Goal: Transaction & Acquisition: Book appointment/travel/reservation

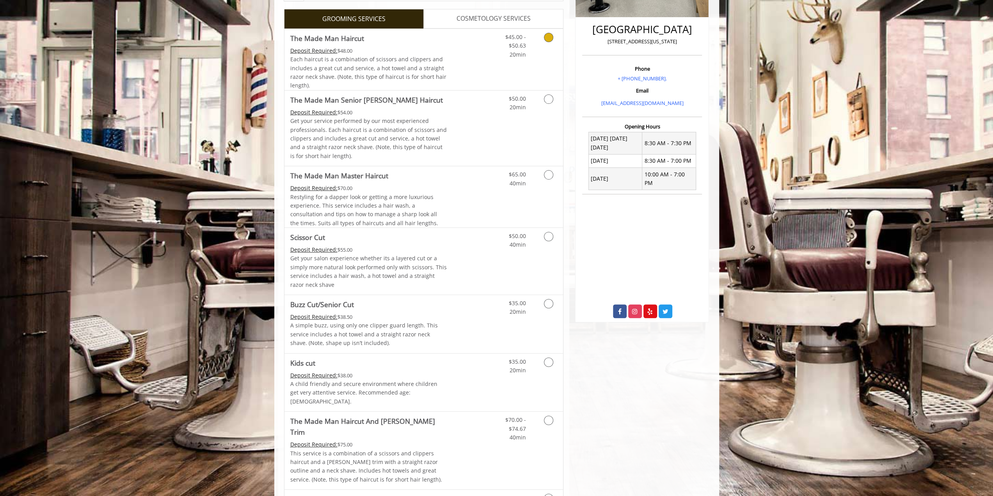
click at [488, 71] on link "Discounted Price" at bounding box center [470, 59] width 46 height 61
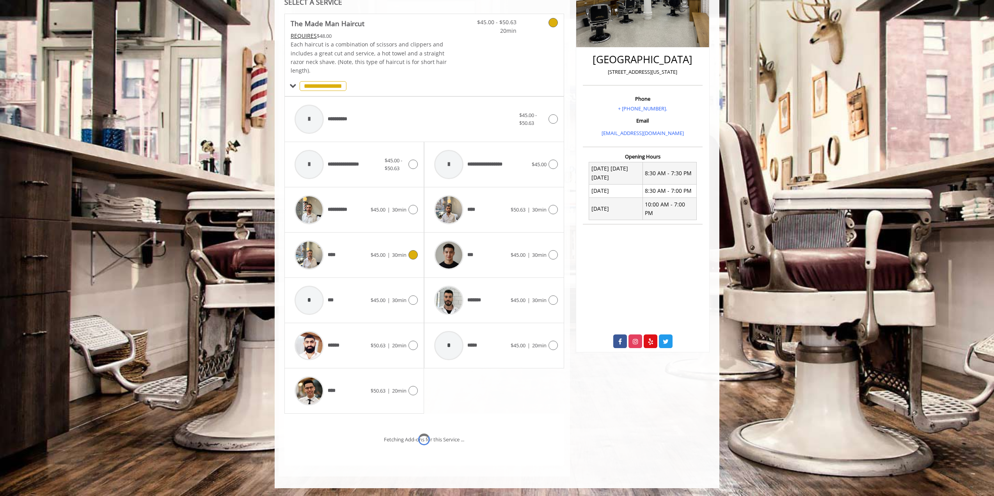
scroll to position [195, 0]
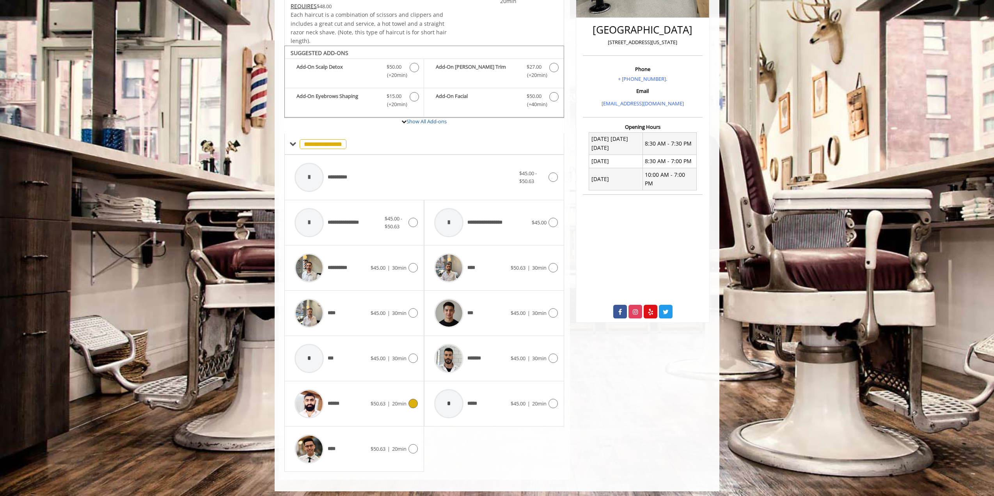
click at [364, 401] on div "******" at bounding box center [331, 403] width 80 height 37
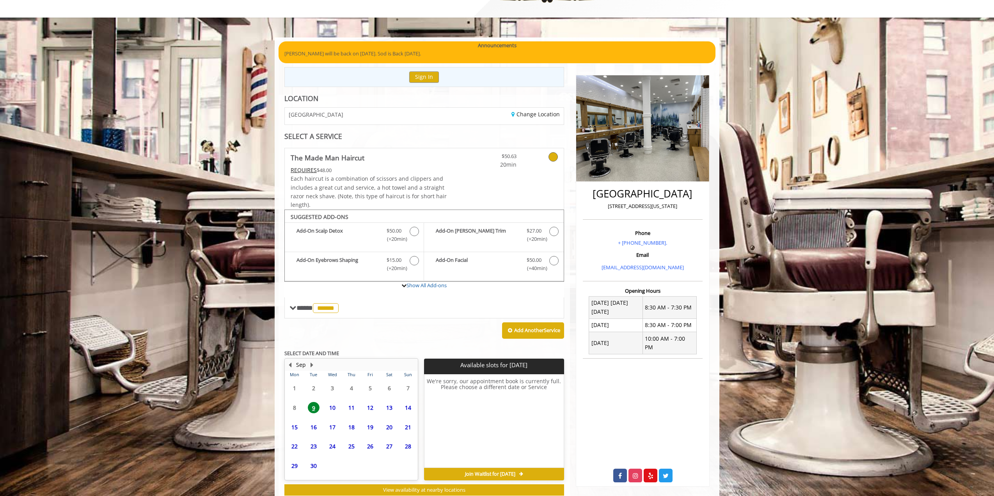
scroll to position [51, 0]
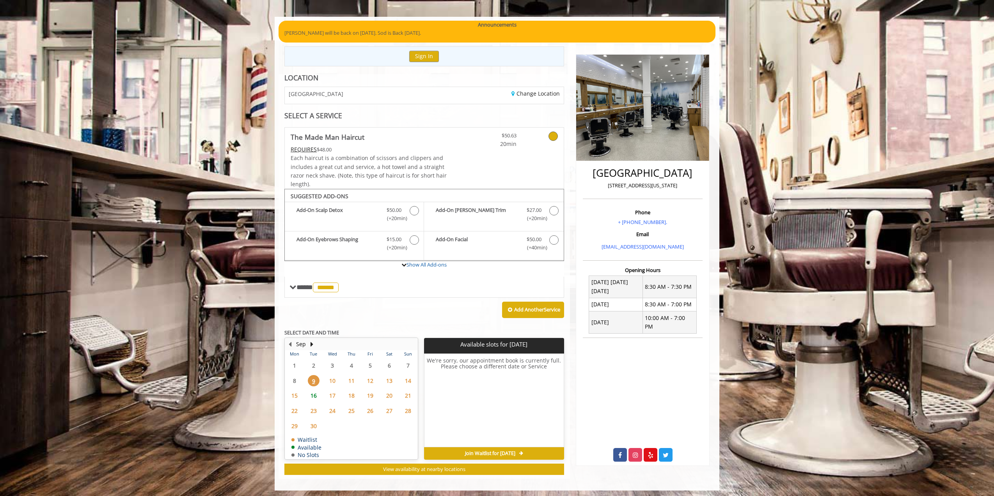
click at [313, 394] on span "16" at bounding box center [314, 395] width 12 height 11
click at [314, 379] on span "9" at bounding box center [314, 380] width 12 height 11
click at [340, 377] on div "10" at bounding box center [333, 380] width 16 height 11
click at [313, 341] on button "Next Month" at bounding box center [312, 344] width 6 height 9
